Goal: Information Seeking & Learning: Learn about a topic

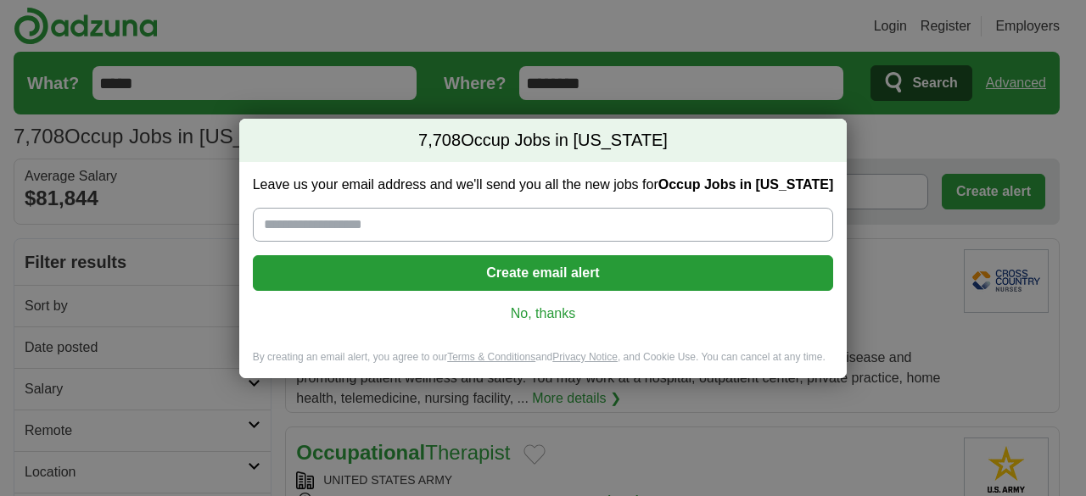
click at [531, 306] on link "No, thanks" at bounding box center [543, 314] width 554 height 19
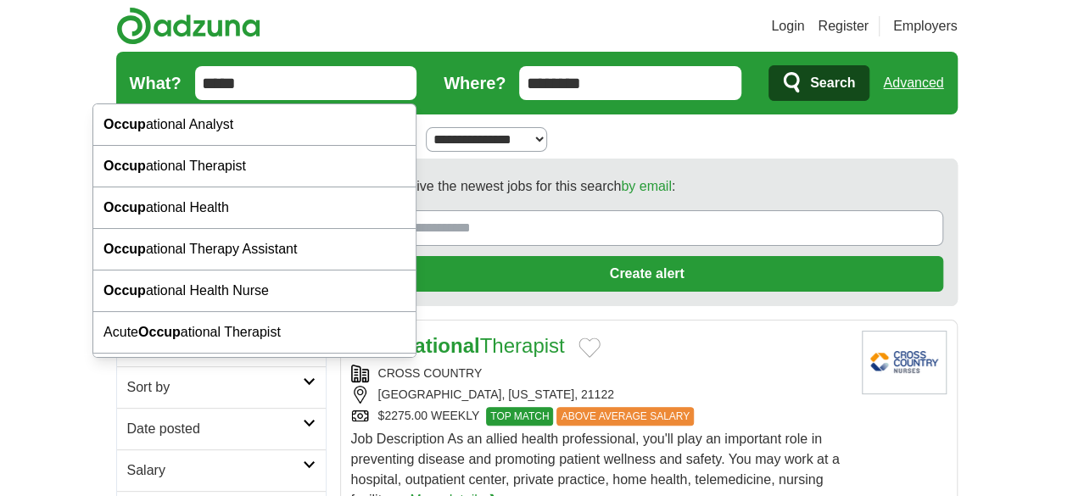
click at [243, 90] on input "*****" at bounding box center [306, 83] width 222 height 34
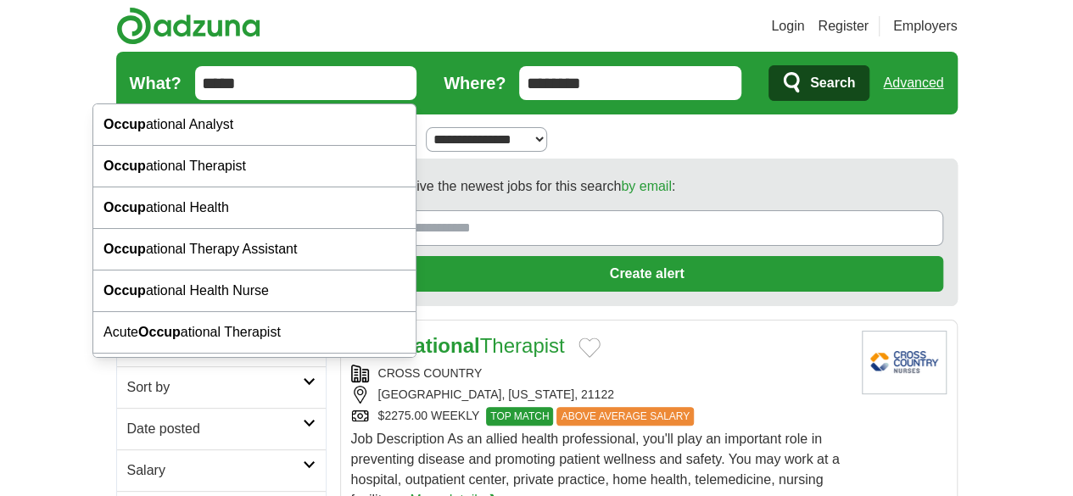
click at [195, 92] on input "*****" at bounding box center [306, 83] width 222 height 34
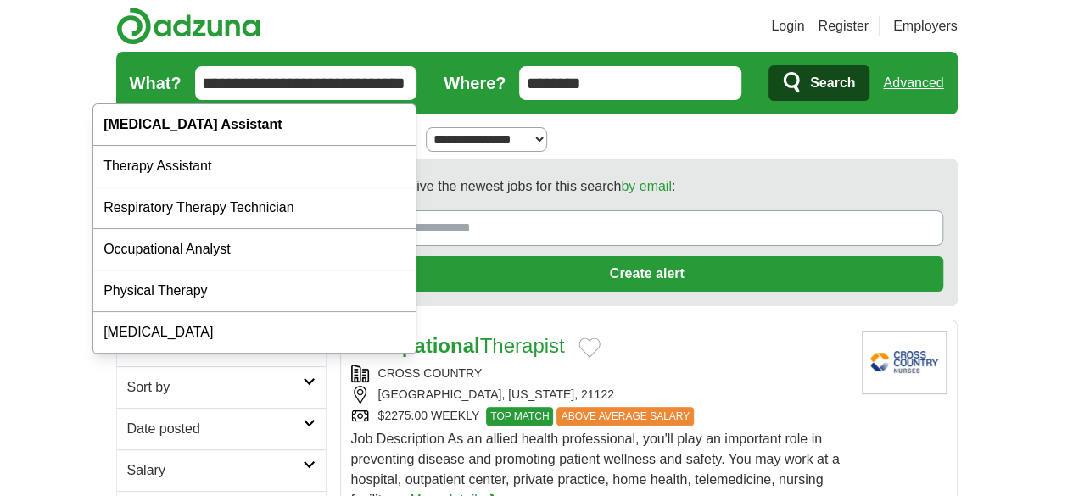
type input "**********"
click at [855, 91] on span "Search" at bounding box center [832, 83] width 45 height 34
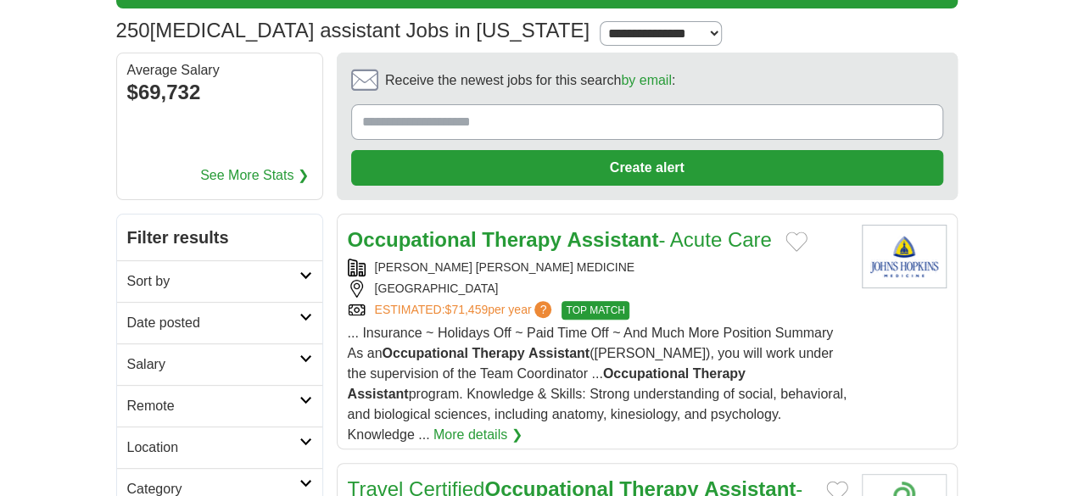
scroll to position [107, 0]
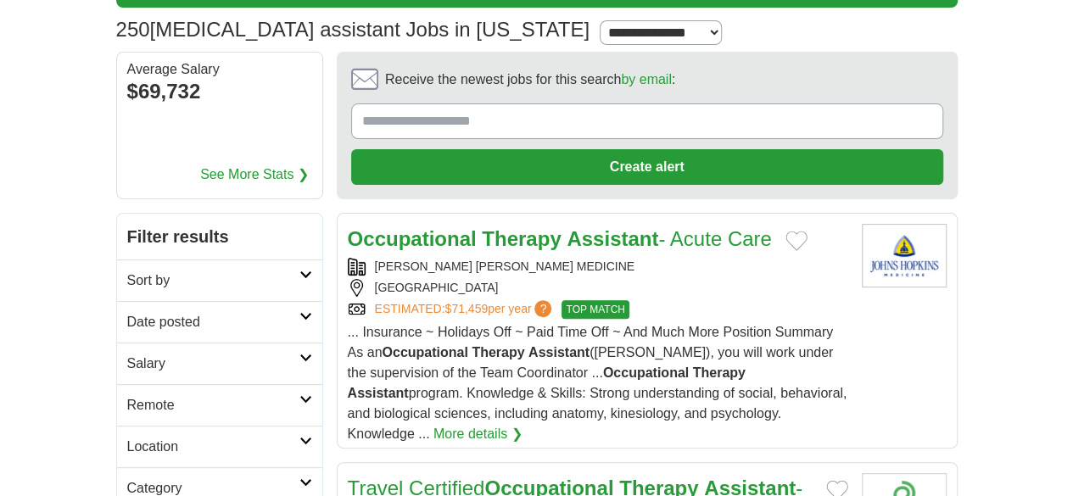
click at [117, 260] on link "Sort by" at bounding box center [219, 281] width 205 height 42
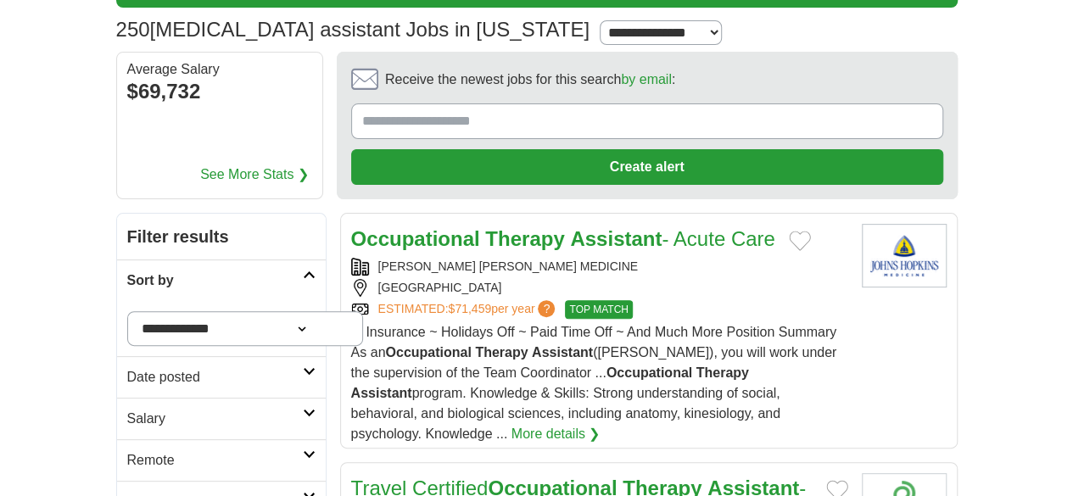
click at [130, 301] on div "**********" at bounding box center [221, 328] width 209 height 55
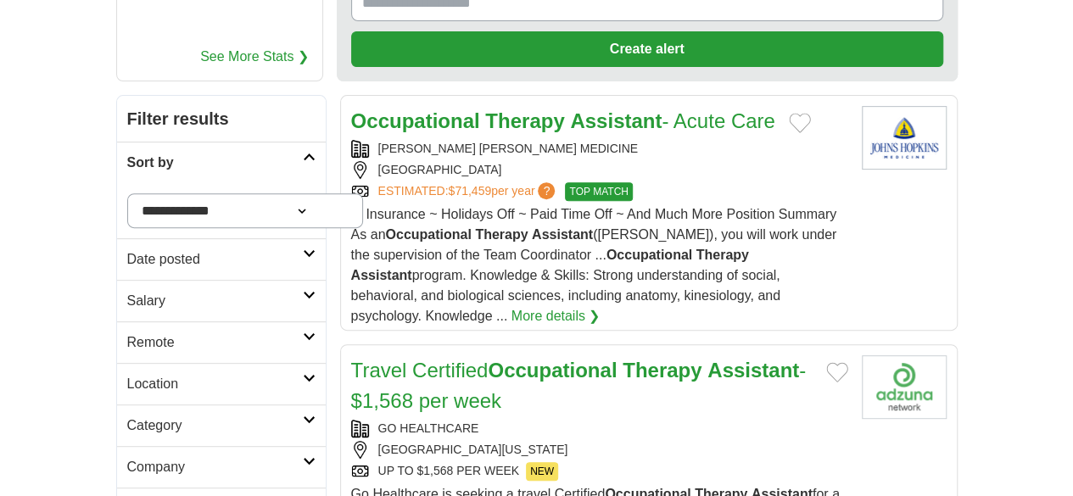
scroll to position [226, 0]
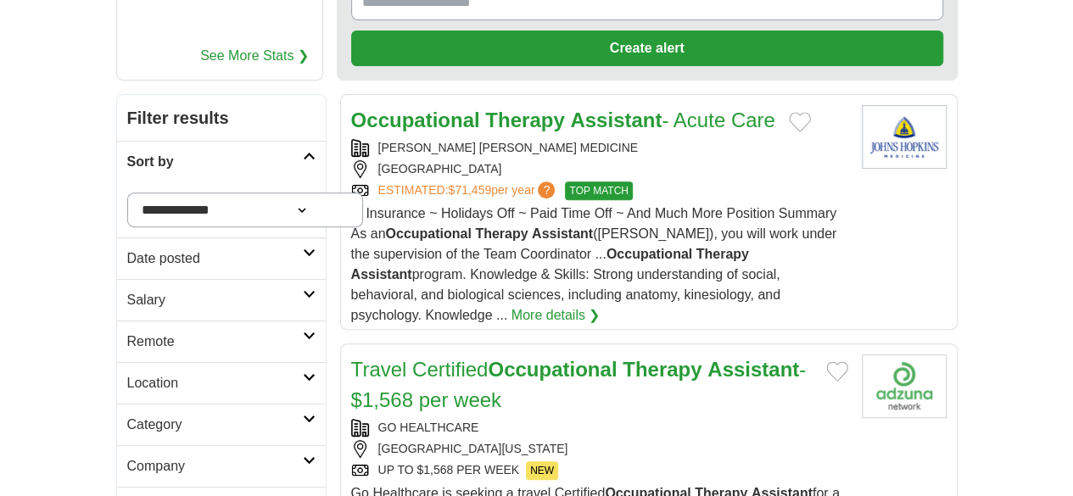
click at [127, 373] on h2 "Location" at bounding box center [215, 383] width 176 height 20
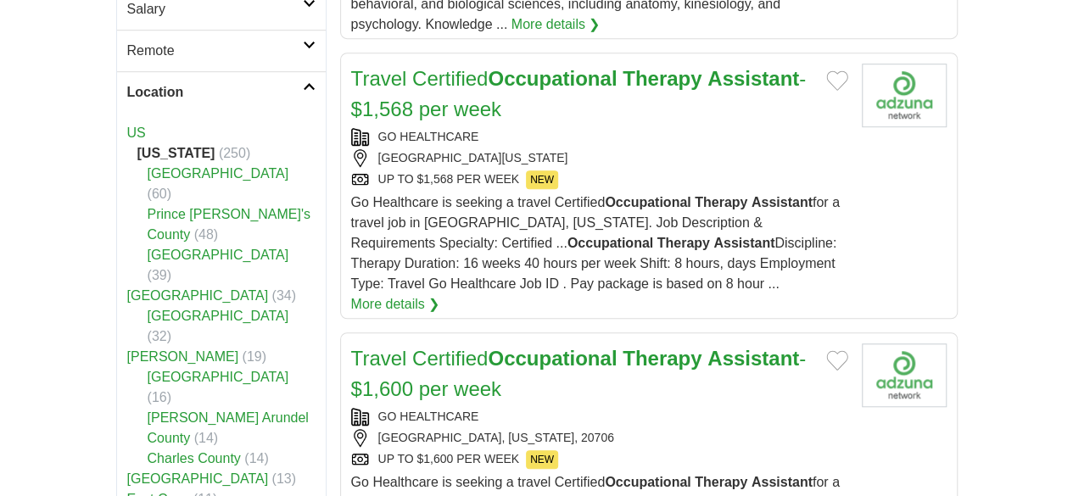
scroll to position [518, 0]
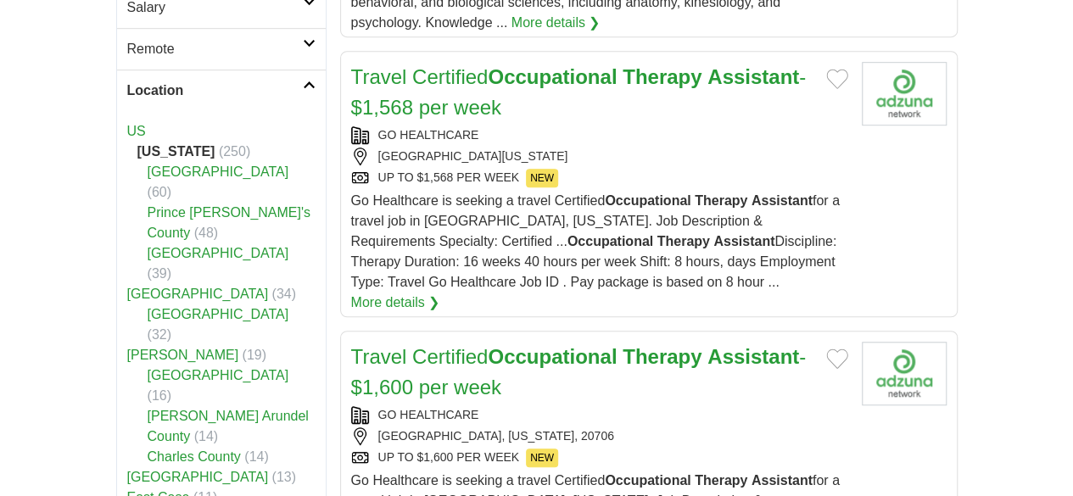
click at [242, 81] on h2 "Location" at bounding box center [215, 91] width 176 height 20
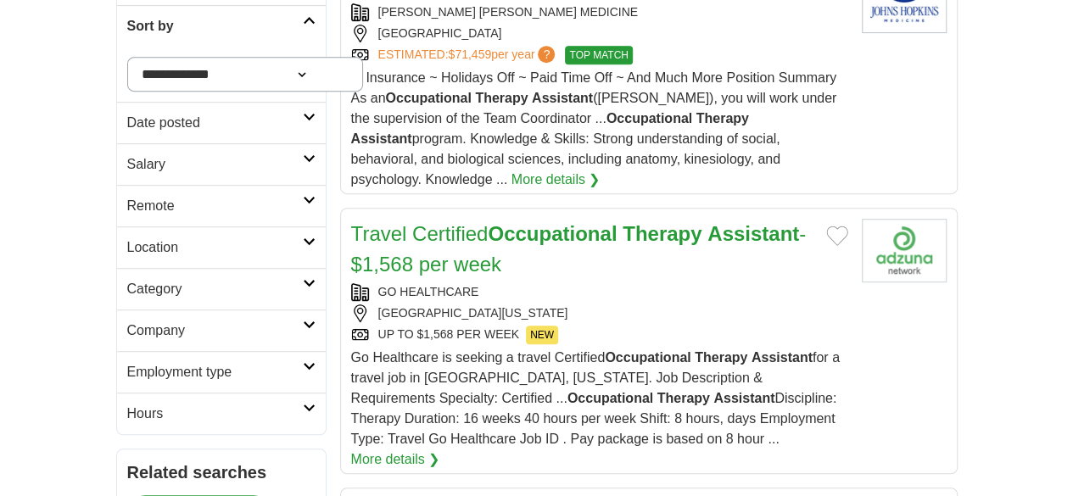
scroll to position [361, 0]
click at [159, 352] on link "Employment type" at bounding box center [221, 373] width 209 height 42
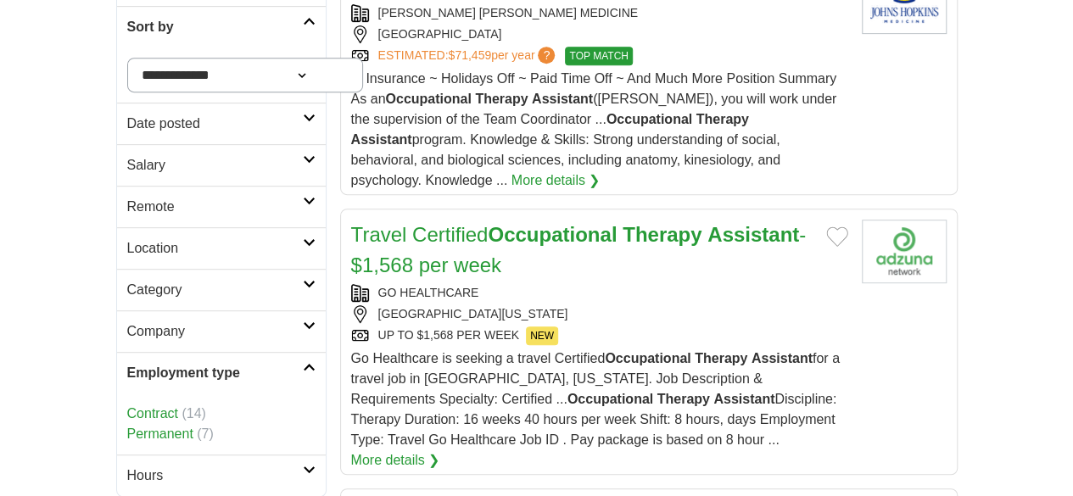
click at [159, 352] on link "Employment type" at bounding box center [221, 373] width 209 height 42
click at [127, 321] on h2 "Company" at bounding box center [215, 331] width 176 height 20
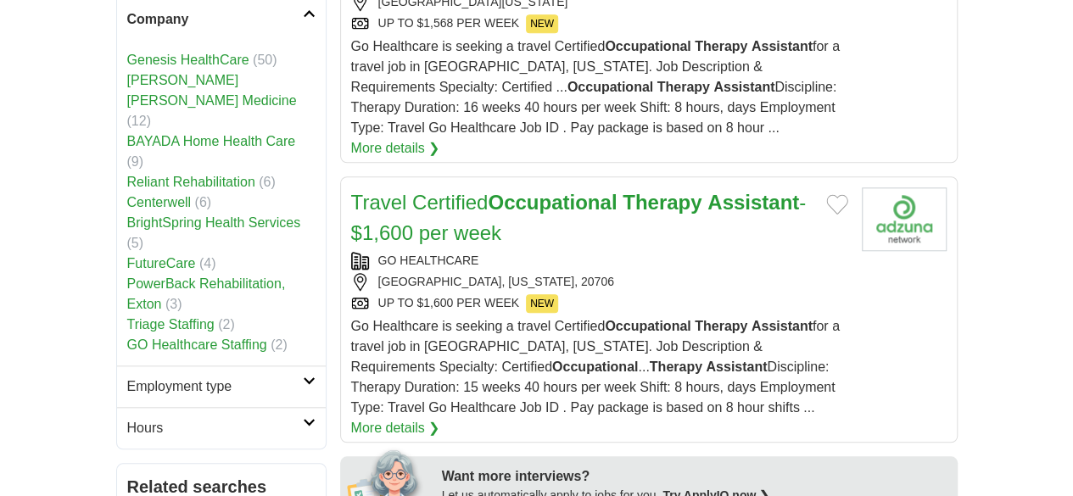
scroll to position [672, 0]
click at [127, 419] on h2 "Hours" at bounding box center [215, 429] width 176 height 20
click at [127, 462] on link "Full time" at bounding box center [152, 469] width 51 height 14
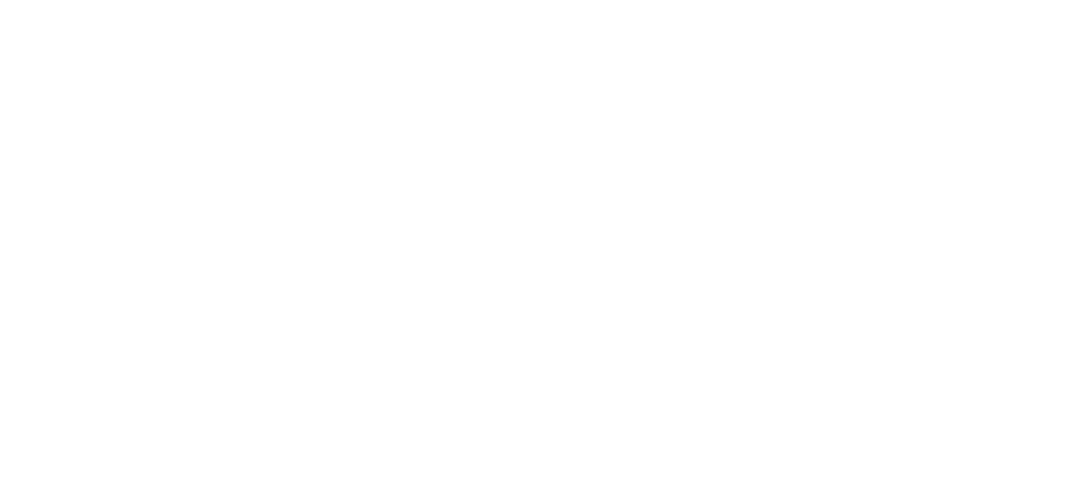
scroll to position [3109, 0]
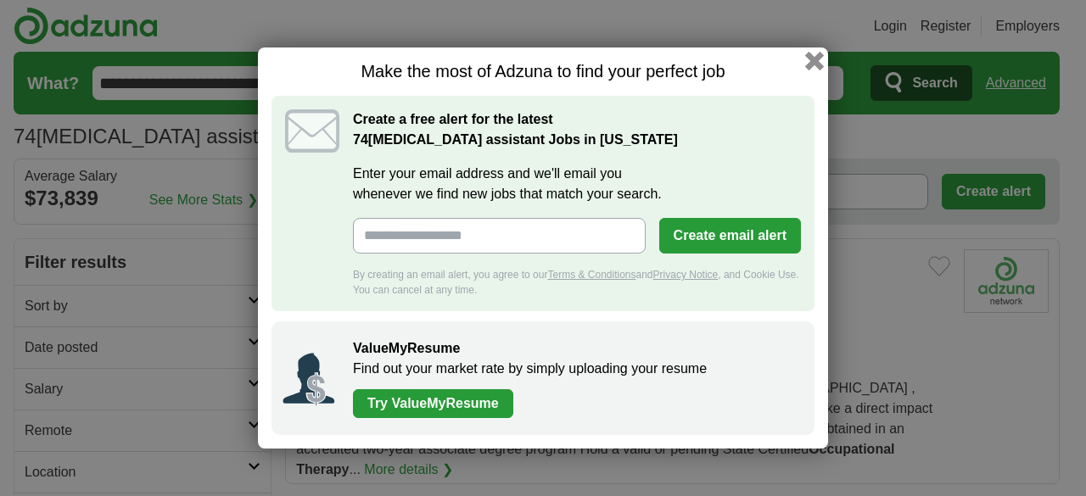
click at [808, 58] on button "button" at bounding box center [814, 61] width 19 height 19
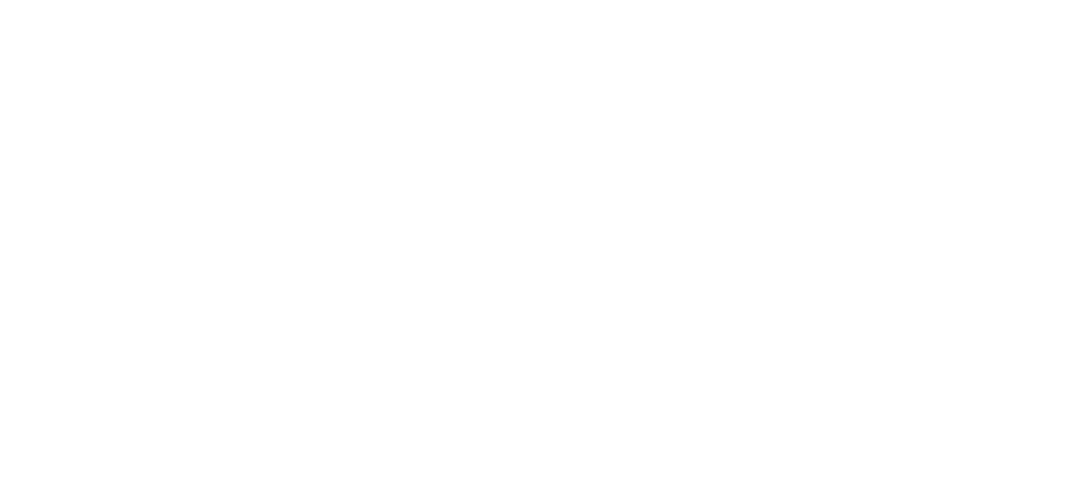
scroll to position [3256, 0]
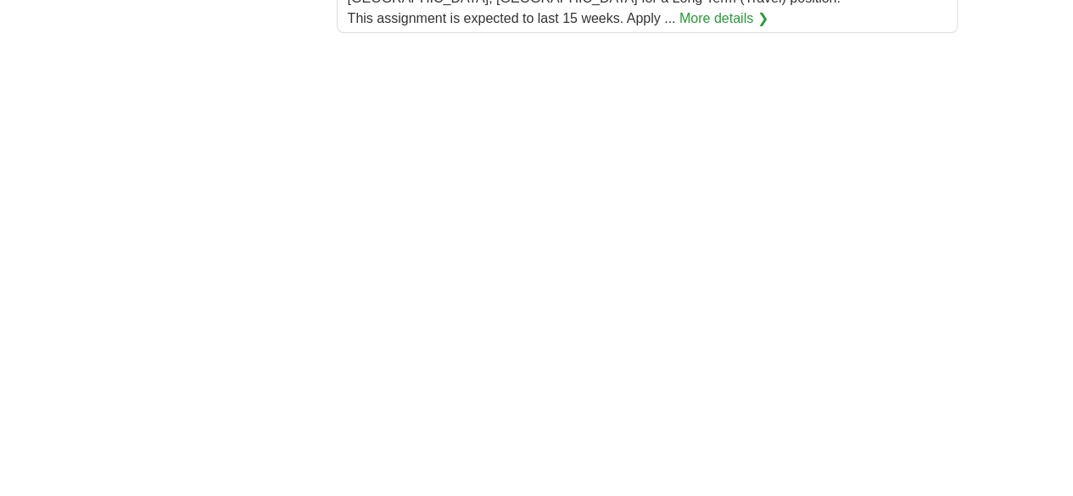
scroll to position [3386, 0]
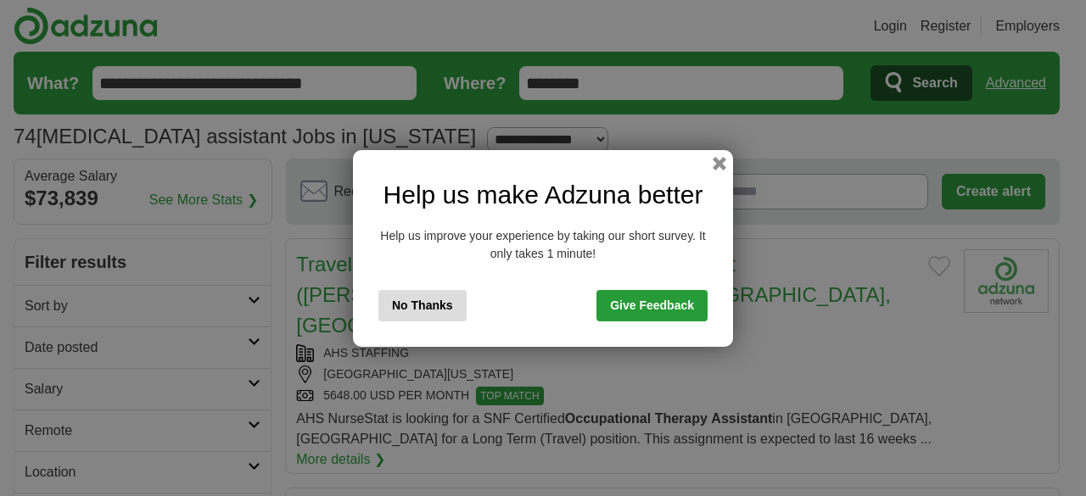
click at [433, 314] on button "No Thanks" at bounding box center [422, 305] width 88 height 31
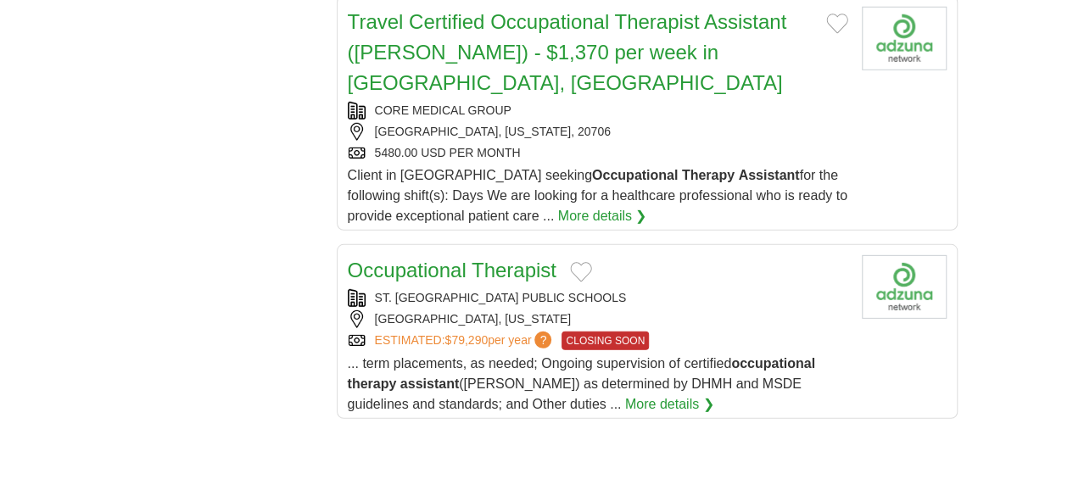
scroll to position [2680, 0]
